Goal: Transaction & Acquisition: Purchase product/service

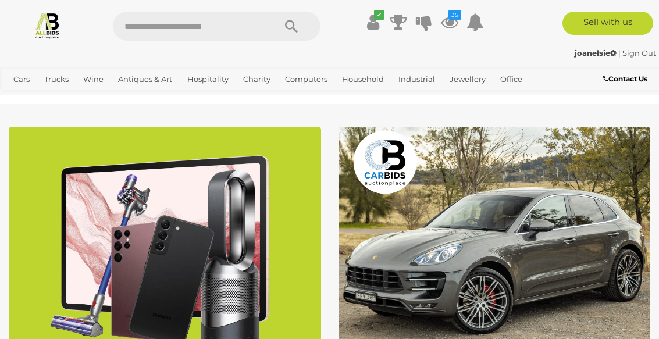
click at [453, 20] on icon at bounding box center [449, 22] width 17 height 21
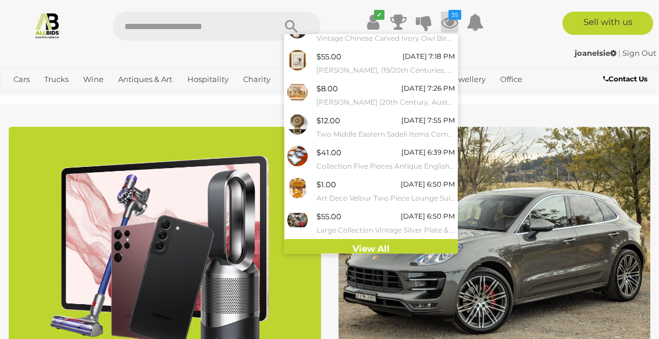
scroll to position [145, 0]
click at [365, 248] on link "View All" at bounding box center [371, 250] width 173 height 20
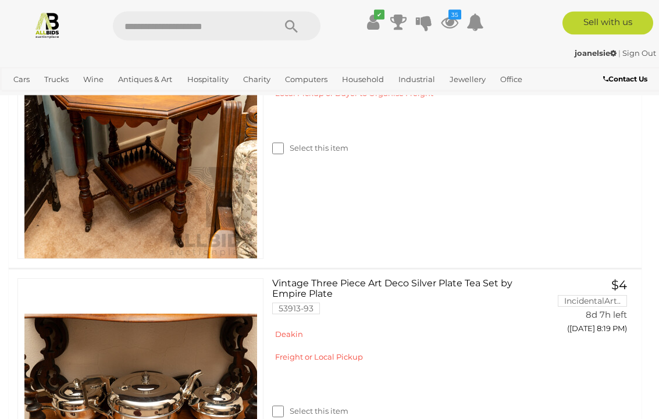
scroll to position [6126, 0]
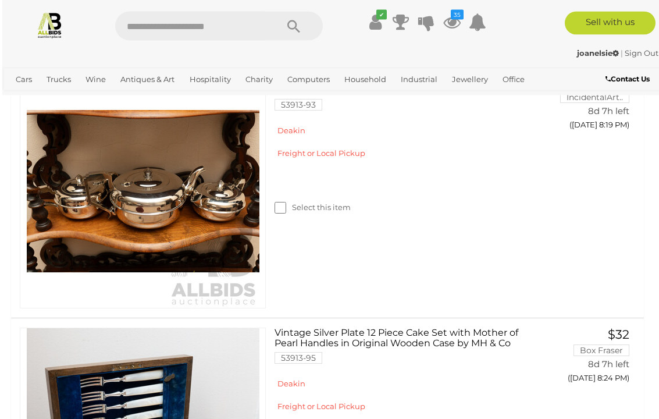
scroll to position [6352, 0]
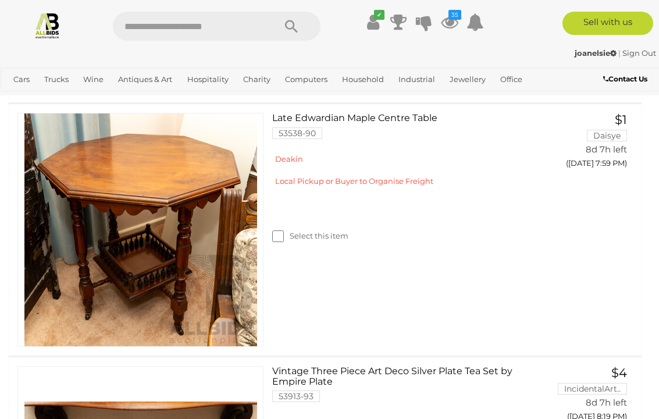
scroll to position [6052, 0]
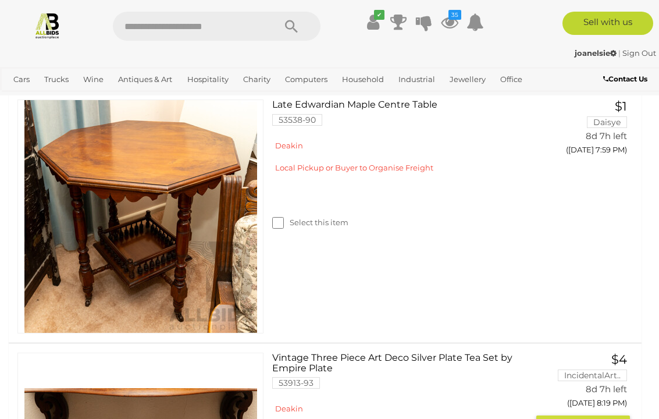
click at [596, 339] on button "GO TO BID PAGE" at bounding box center [584, 427] width 94 height 23
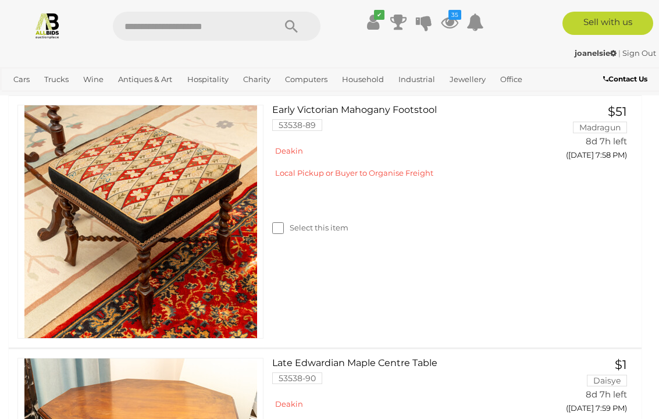
scroll to position [5888, 0]
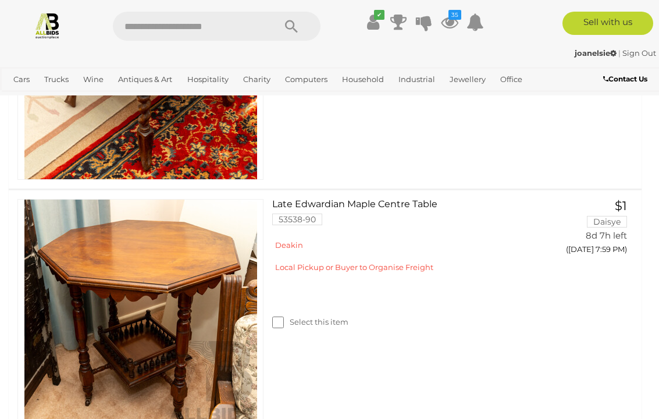
scroll to position [6045, 0]
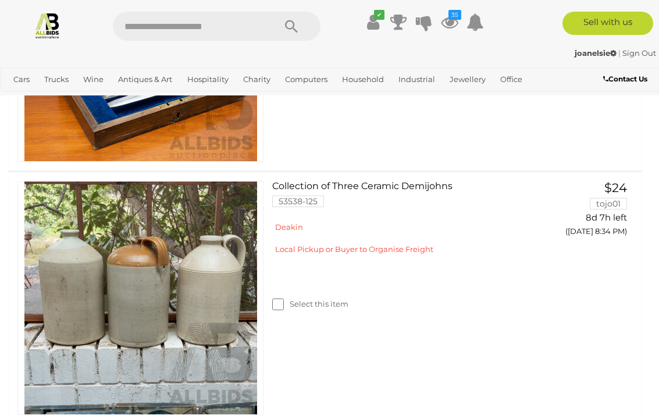
scroll to position [6581, 0]
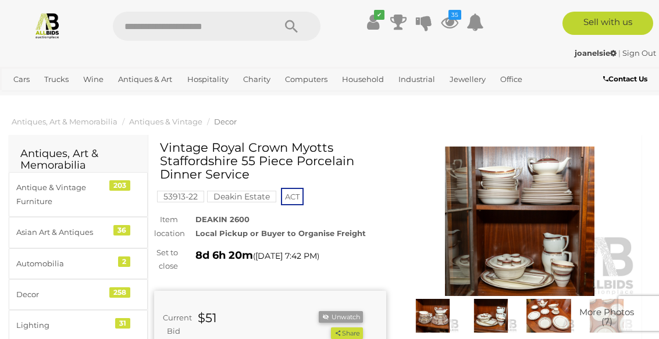
click at [519, 230] on img at bounding box center [520, 222] width 232 height 150
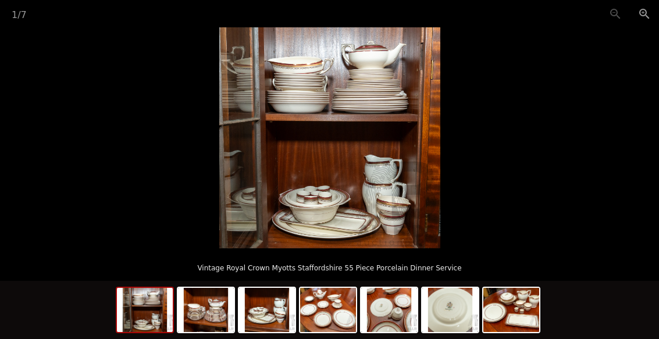
click at [651, 14] on button "Zoom in" at bounding box center [644, 13] width 29 height 27
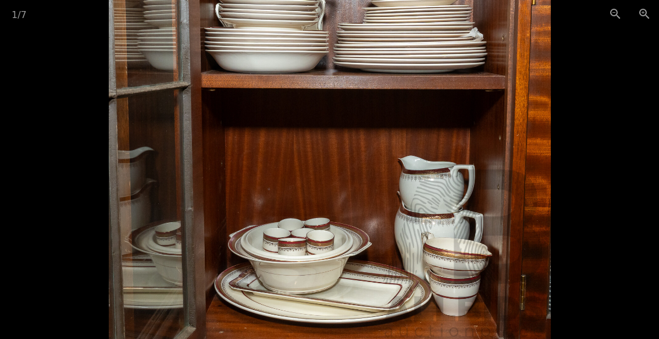
click at [651, 14] on button "Zoom in" at bounding box center [644, 13] width 29 height 27
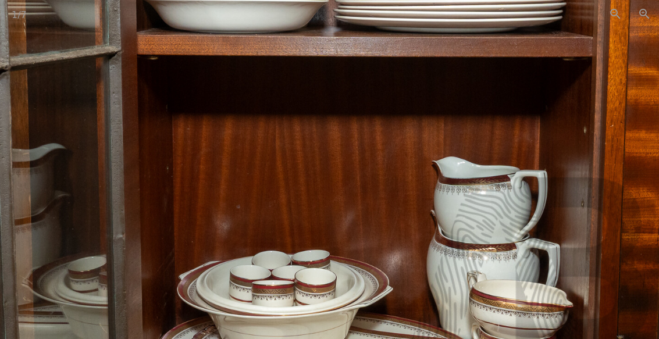
click at [616, 20] on button "Zoom out" at bounding box center [615, 13] width 29 height 27
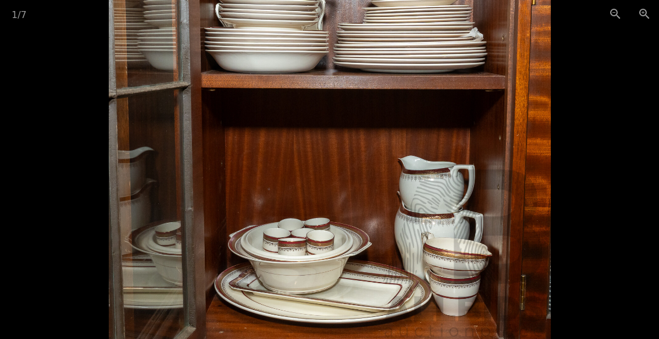
click at [616, 20] on button "Zoom out" at bounding box center [615, 13] width 29 height 27
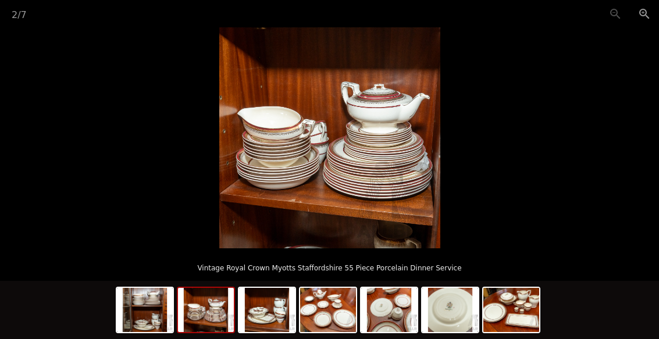
click at [208, 318] on img at bounding box center [206, 310] width 56 height 44
click at [650, 18] on button "Zoom in" at bounding box center [644, 13] width 29 height 27
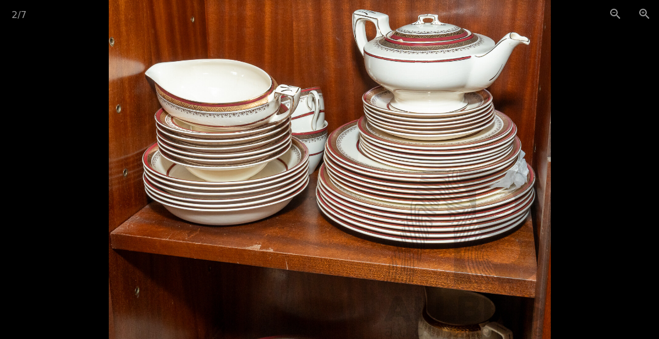
click at [652, 22] on button "Zoom in" at bounding box center [644, 13] width 29 height 27
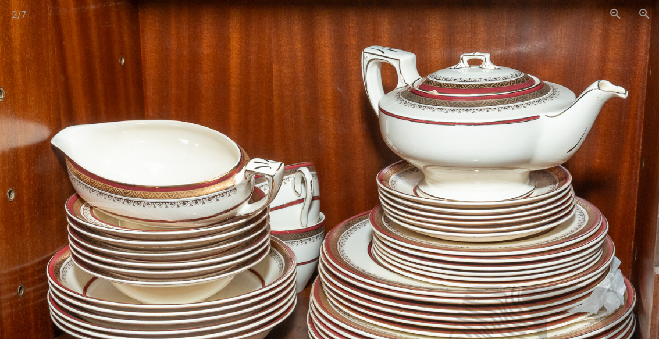
click at [614, 16] on button "Zoom out" at bounding box center [615, 13] width 29 height 27
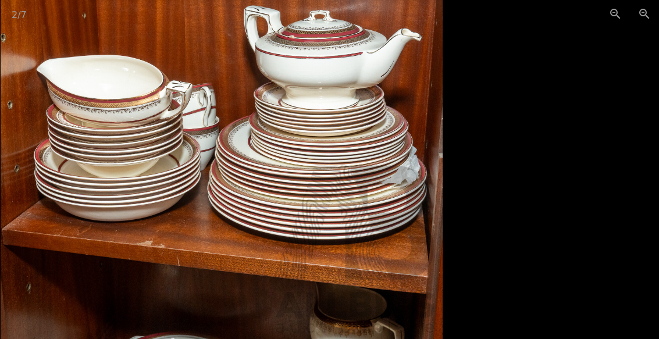
click at [616, 17] on button "Zoom out" at bounding box center [615, 13] width 29 height 27
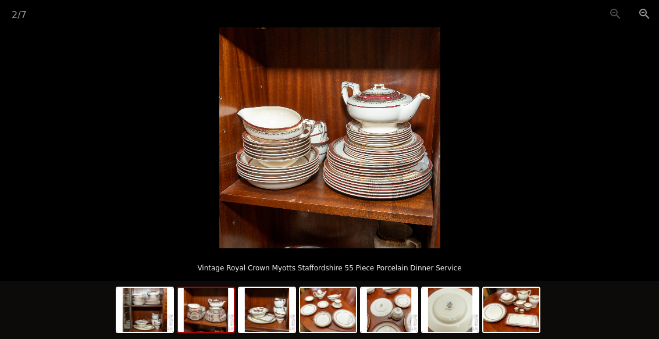
click at [265, 313] on img at bounding box center [267, 310] width 56 height 44
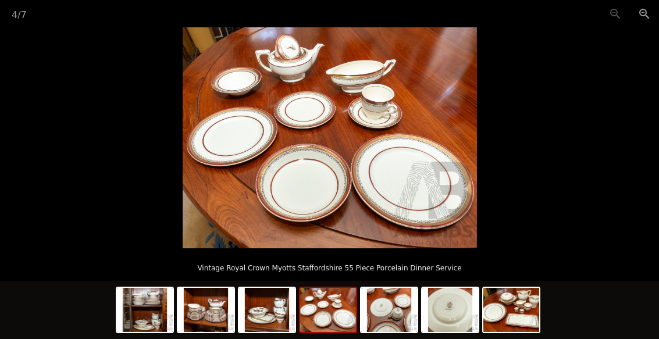
click at [327, 318] on img at bounding box center [328, 310] width 56 height 44
click at [649, 15] on button "Zoom in" at bounding box center [644, 13] width 29 height 27
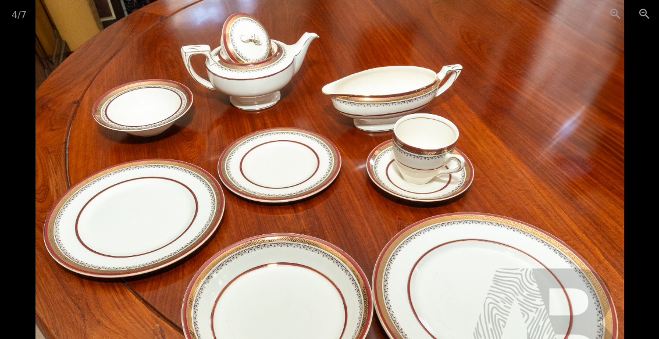
click at [617, 16] on button "Zoom out" at bounding box center [615, 13] width 29 height 27
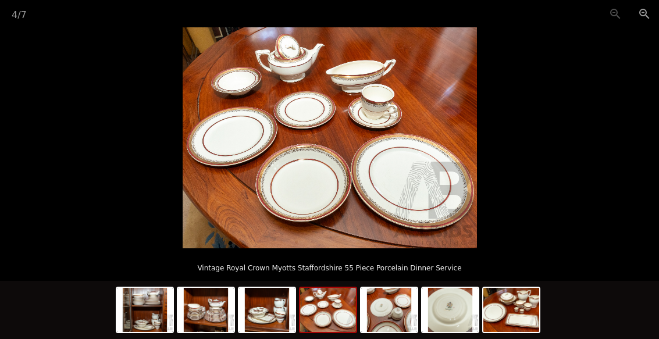
click at [330, 314] on img at bounding box center [328, 310] width 56 height 44
click at [400, 312] on img at bounding box center [389, 310] width 56 height 44
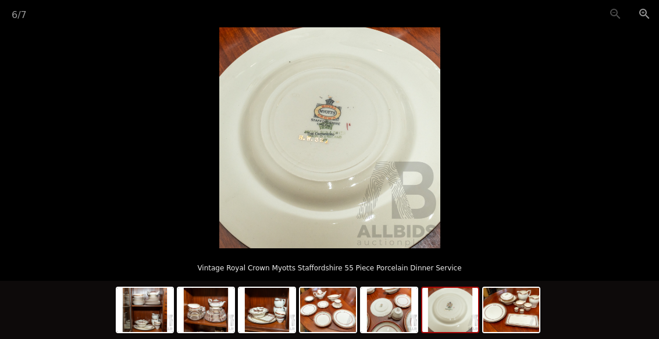
click at [454, 313] on img at bounding box center [450, 310] width 56 height 44
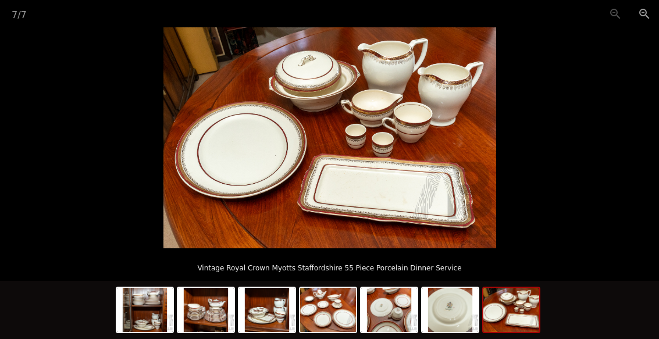
click at [521, 312] on img at bounding box center [512, 310] width 56 height 44
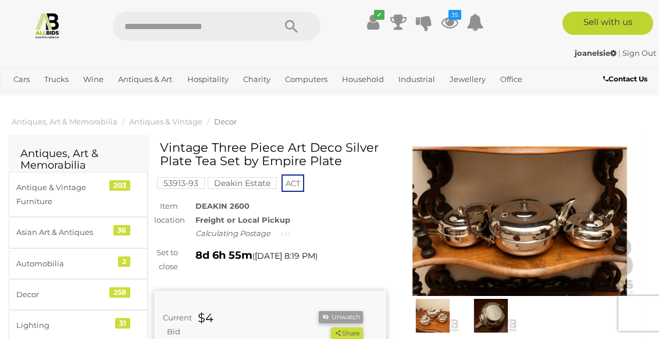
click at [530, 236] on img at bounding box center [520, 222] width 232 height 150
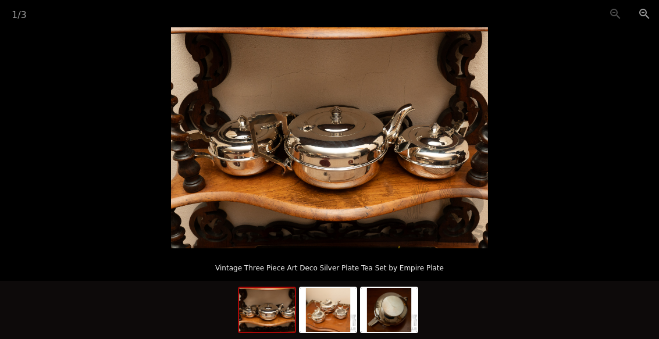
click at [649, 14] on button "Zoom in" at bounding box center [644, 13] width 29 height 27
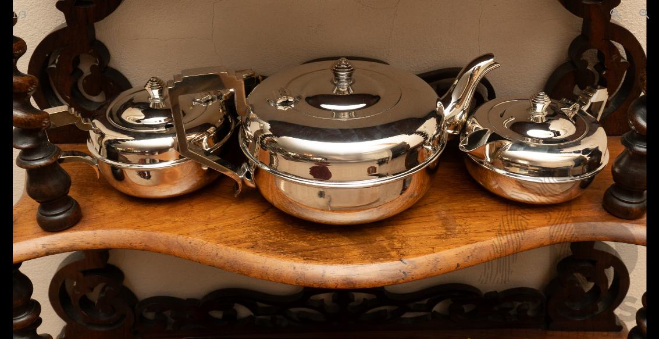
click at [644, 20] on button "Zoom in" at bounding box center [644, 13] width 29 height 27
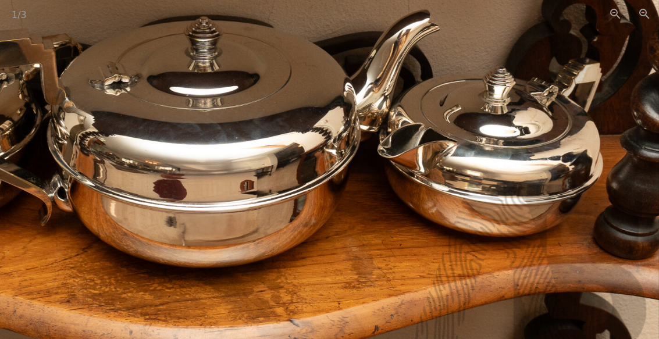
click at [649, 16] on button "Zoom in" at bounding box center [644, 13] width 29 height 27
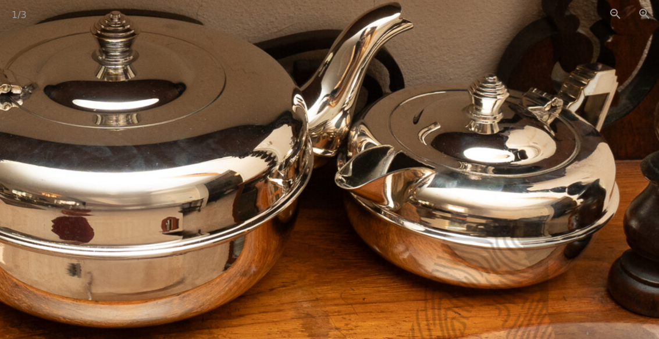
click at [617, 16] on button "Zoom out" at bounding box center [615, 13] width 29 height 27
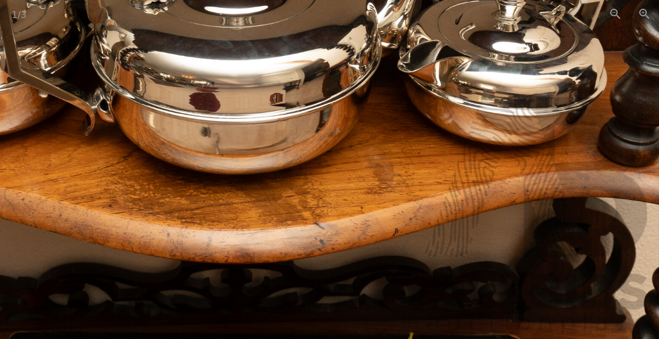
click at [619, 18] on button "Zoom out" at bounding box center [615, 13] width 29 height 27
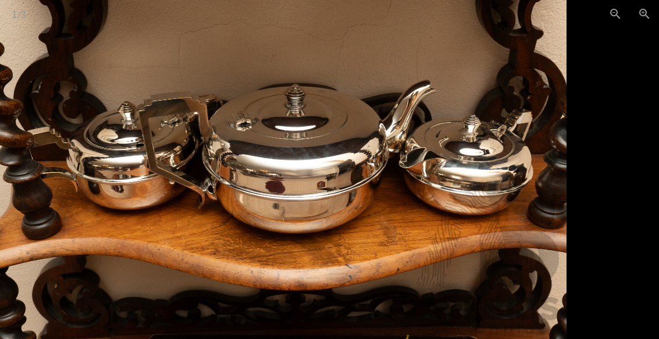
click at [615, 12] on button "Zoom out" at bounding box center [615, 13] width 29 height 27
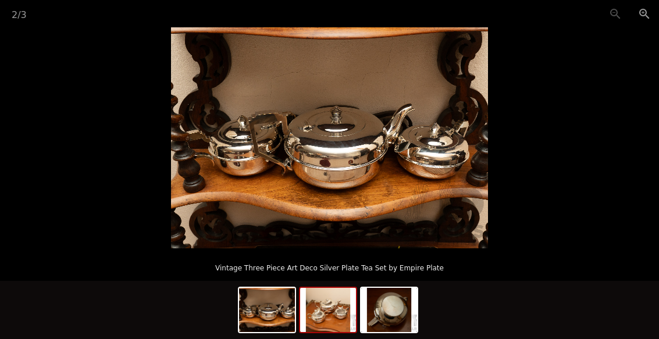
click at [329, 317] on img at bounding box center [328, 310] width 56 height 44
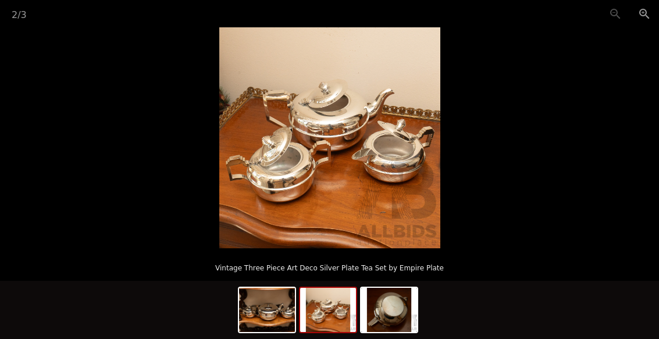
click at [648, 19] on button "Zoom in" at bounding box center [644, 13] width 29 height 27
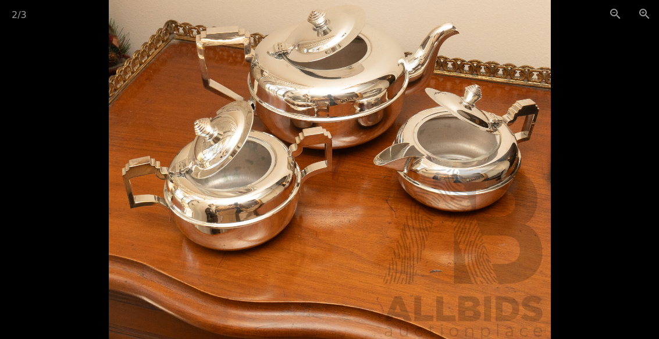
click at [648, 19] on button "Zoom in" at bounding box center [644, 13] width 29 height 27
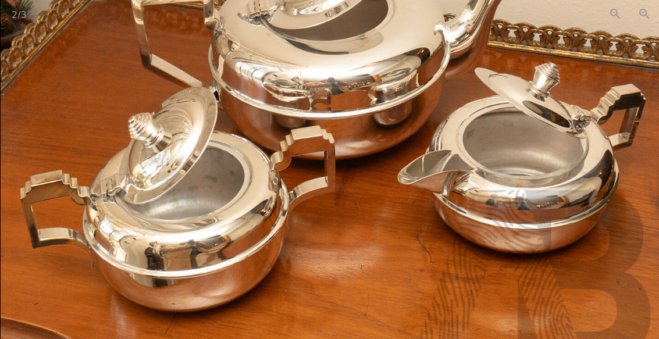
click at [612, 16] on button "Zoom out" at bounding box center [615, 13] width 29 height 27
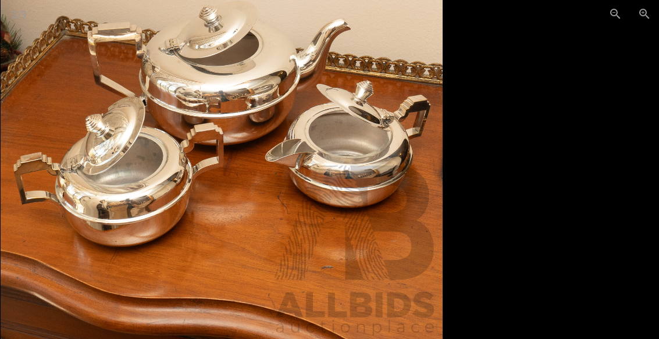
click at [614, 18] on button "Zoom out" at bounding box center [615, 13] width 29 height 27
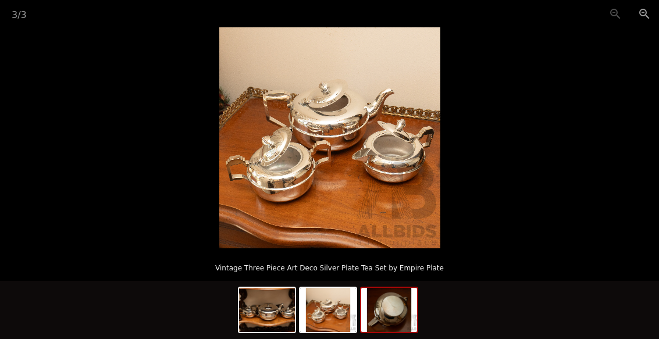
click at [385, 311] on img at bounding box center [389, 310] width 56 height 44
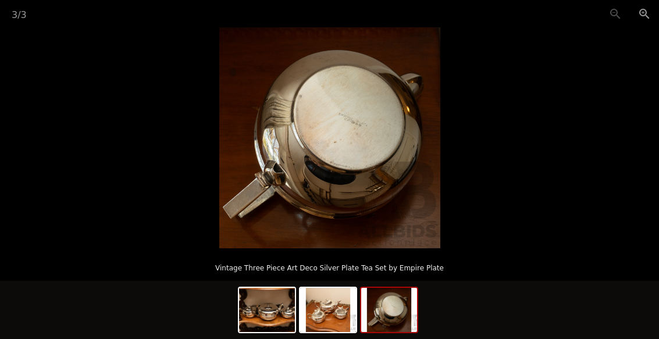
click at [646, 16] on button "Zoom in" at bounding box center [644, 13] width 29 height 27
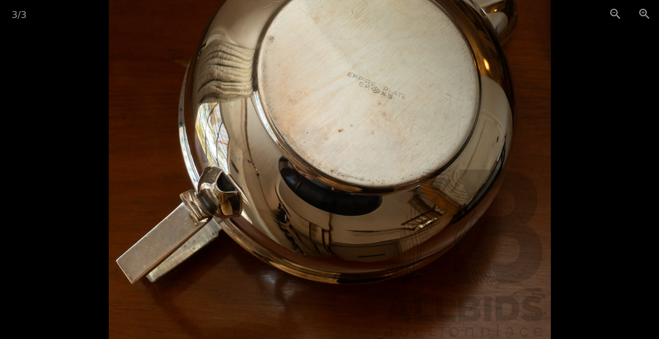
click at [649, 16] on button "Zoom in" at bounding box center [644, 13] width 29 height 27
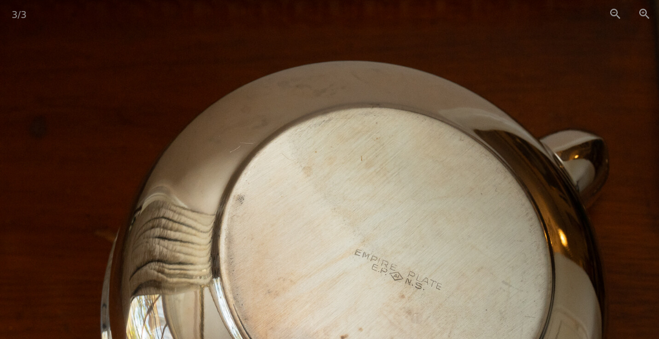
click at [615, 17] on button "Zoom out" at bounding box center [615, 13] width 29 height 27
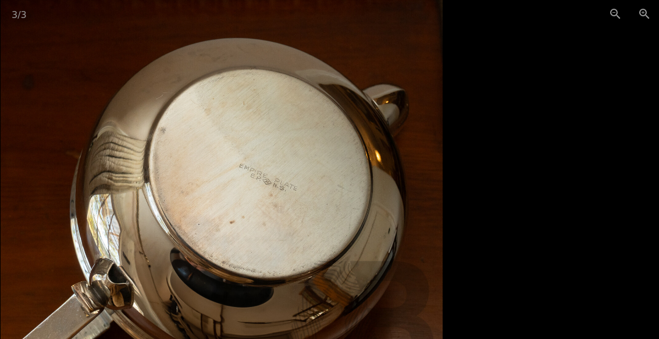
click at [616, 19] on button "Zoom out" at bounding box center [615, 13] width 29 height 27
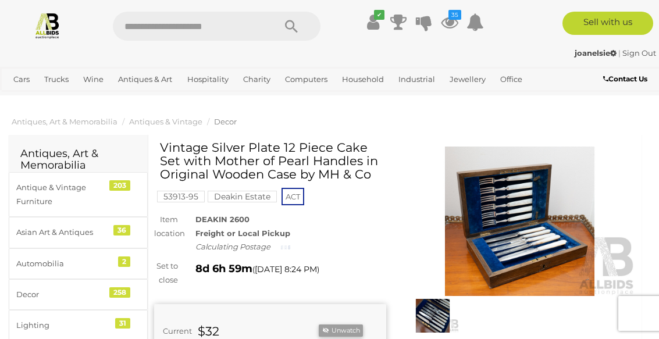
click at [526, 242] on img at bounding box center [520, 222] width 232 height 150
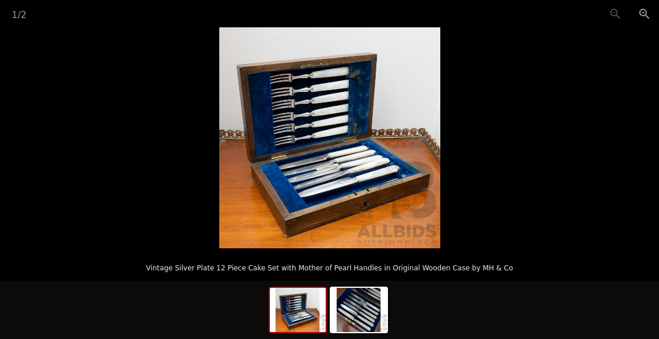
click at [649, 11] on button "Zoom in" at bounding box center [644, 13] width 29 height 27
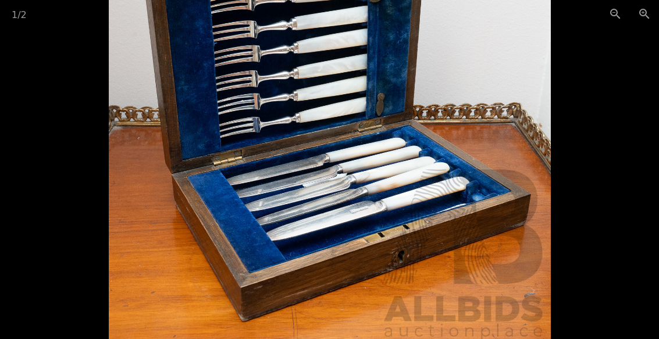
click at [649, 16] on button "Zoom in" at bounding box center [644, 13] width 29 height 27
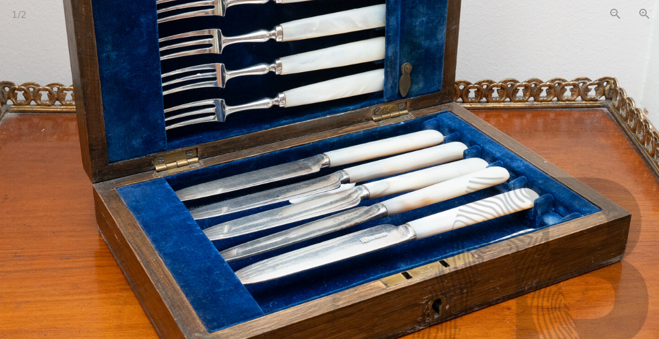
click at [609, 17] on button "Zoom out" at bounding box center [615, 13] width 29 height 27
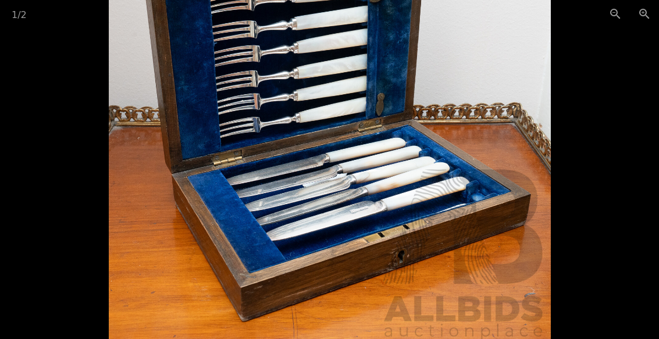
click at [610, 22] on button "Zoom out" at bounding box center [615, 13] width 29 height 27
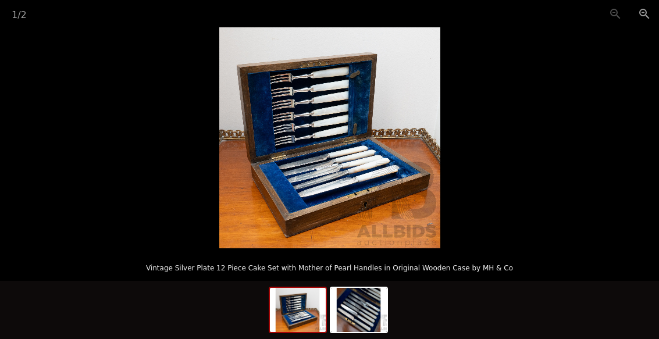
click at [363, 310] on img at bounding box center [359, 310] width 56 height 44
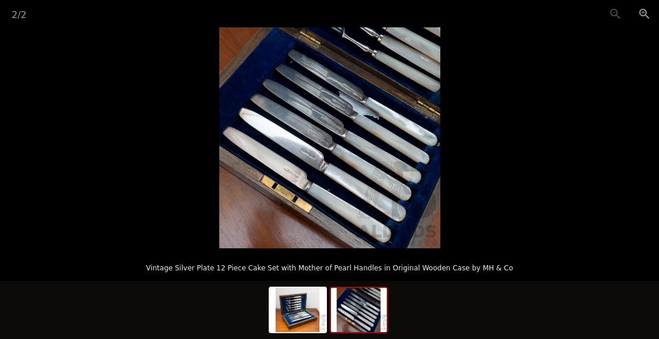
click at [645, 26] on button "Zoom in" at bounding box center [644, 13] width 29 height 27
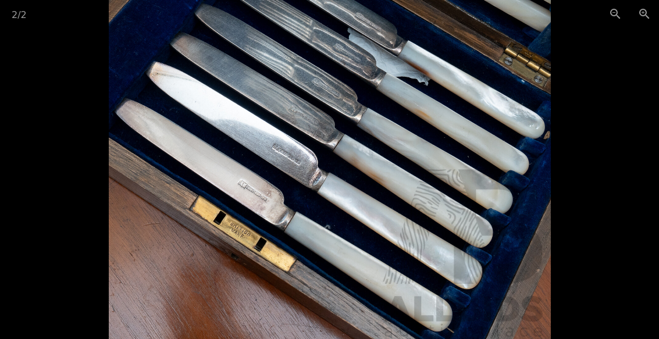
click at [644, 25] on button "Zoom in" at bounding box center [644, 13] width 29 height 27
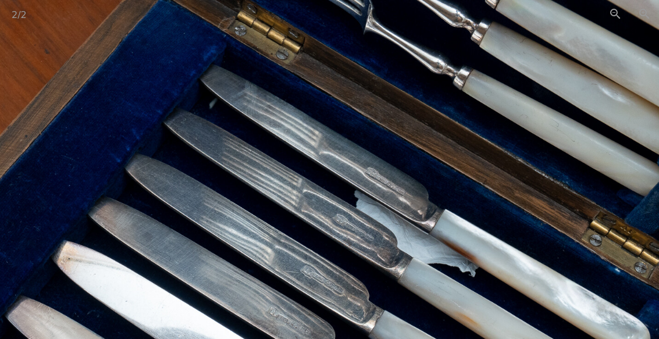
click at [612, 20] on button "Zoom out" at bounding box center [615, 13] width 29 height 27
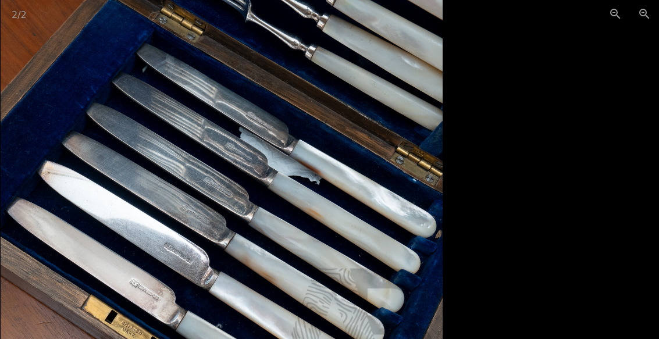
click at [612, 20] on button "Zoom out" at bounding box center [615, 13] width 29 height 27
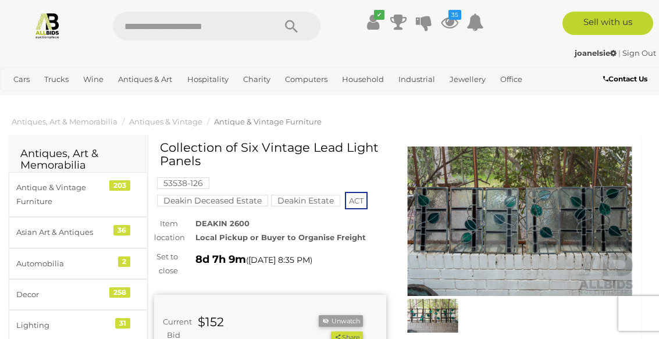
click at [517, 230] on img at bounding box center [520, 222] width 232 height 150
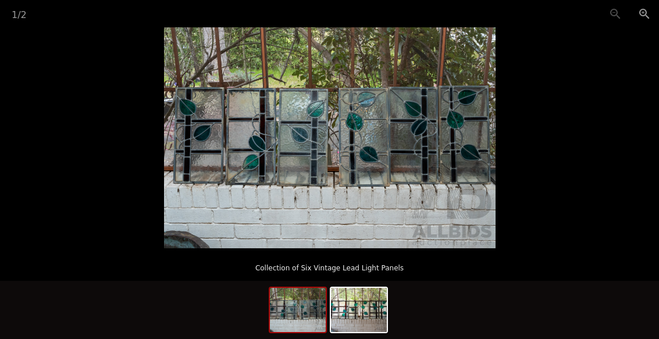
click at [651, 22] on button "Zoom in" at bounding box center [644, 13] width 29 height 27
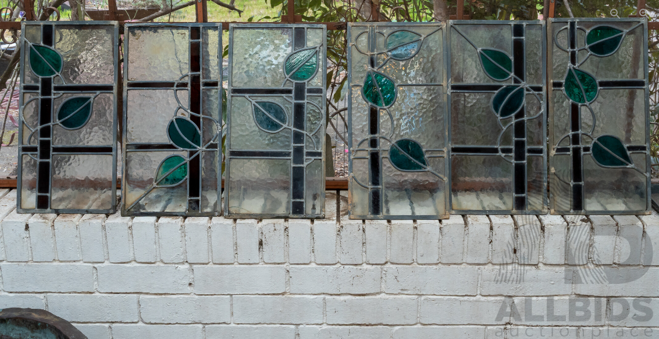
click at [613, 13] on button "Zoom out" at bounding box center [615, 13] width 29 height 27
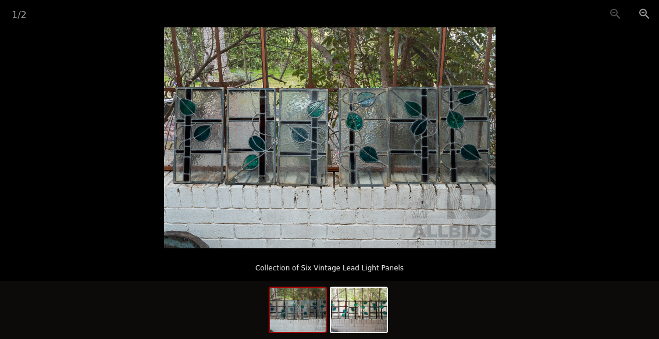
click at [363, 315] on img at bounding box center [359, 310] width 56 height 44
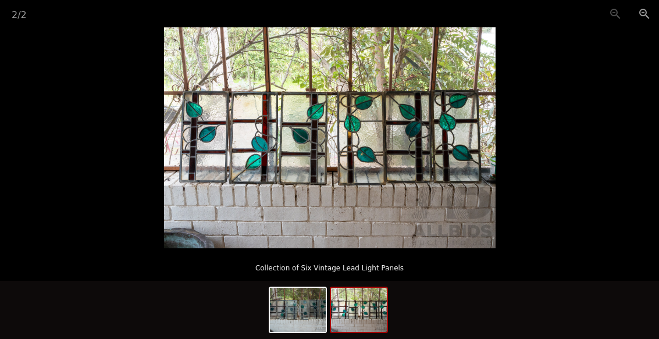
click at [647, 16] on button "Zoom in" at bounding box center [644, 13] width 29 height 27
